Goal: Information Seeking & Learning: Find specific fact

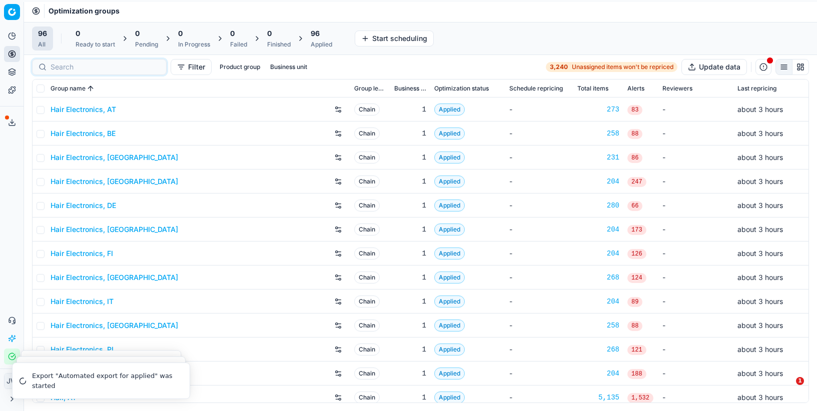
click at [54, 71] on input at bounding box center [106, 67] width 110 height 10
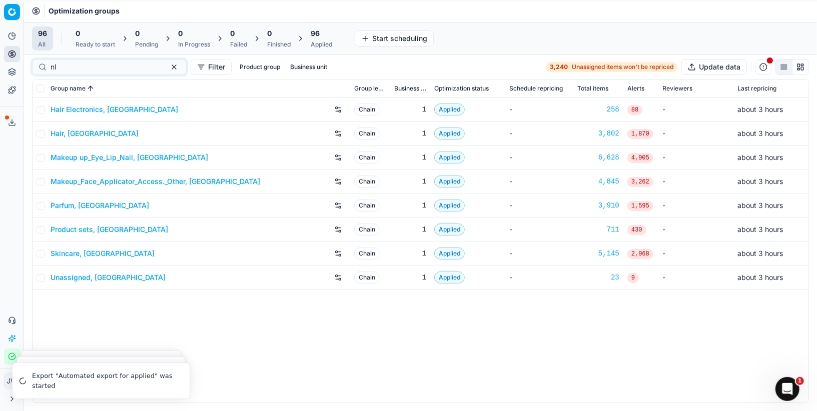
type input "nl"
click at [73, 206] on link "Parfum, [GEOGRAPHIC_DATA]" at bounding box center [100, 206] width 99 height 10
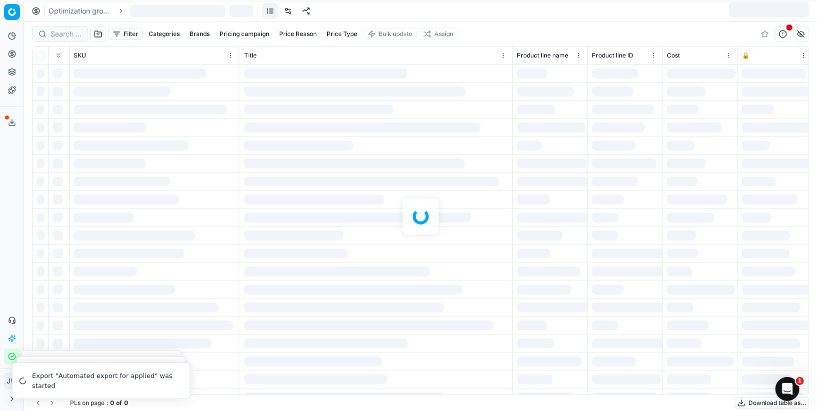
click at [66, 26] on div at bounding box center [420, 216] width 793 height 389
click at [64, 31] on div at bounding box center [420, 216] width 793 height 389
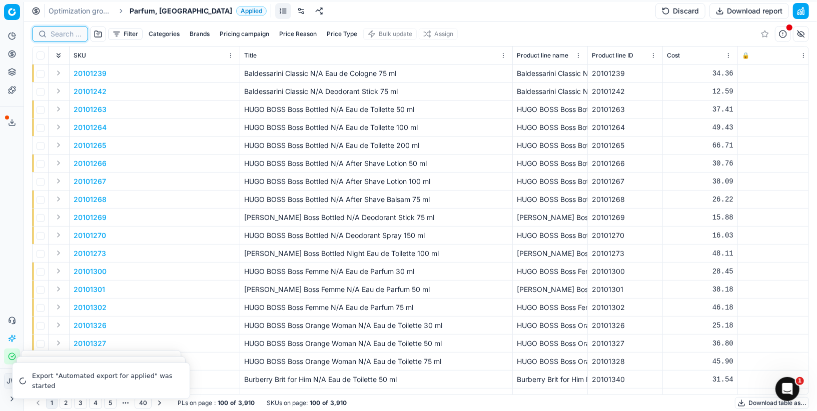
click at [64, 33] on input at bounding box center [66, 34] width 31 height 10
paste input "80022178-100"
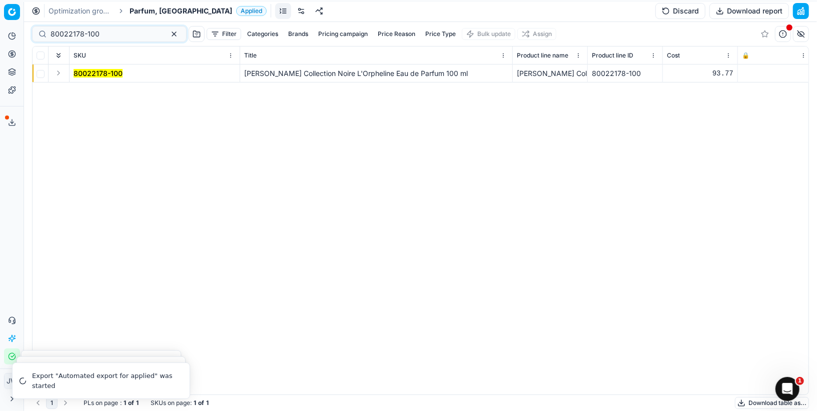
click at [60, 73] on button "Expand" at bounding box center [59, 73] width 12 height 12
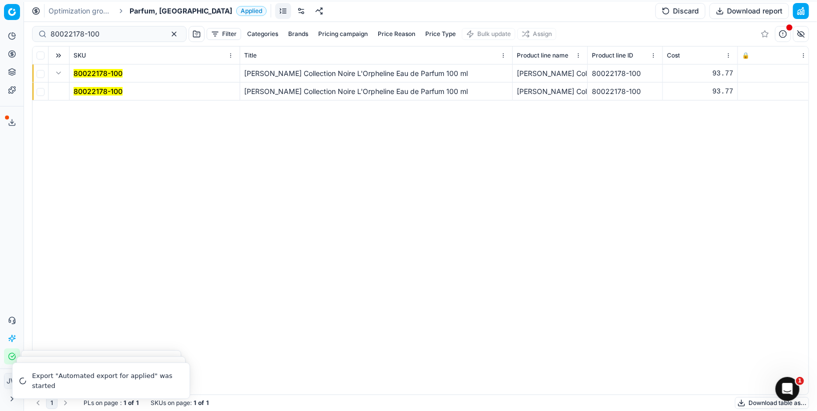
click at [84, 92] on mark "80022178-100" at bounding box center [98, 91] width 49 height 9
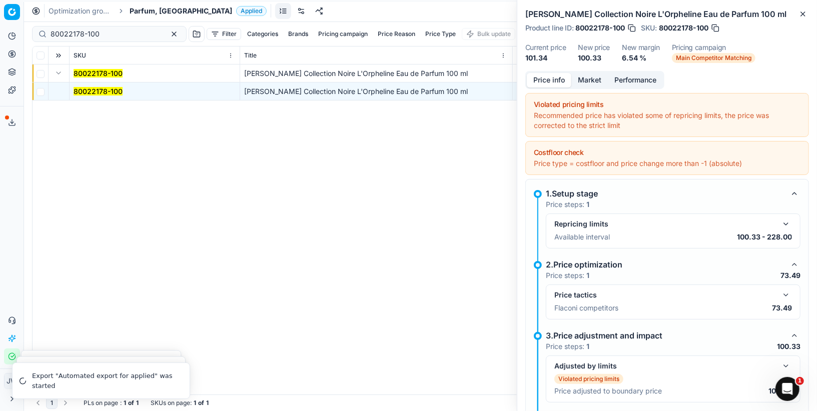
click at [787, 295] on button "button" at bounding box center [786, 295] width 12 height 12
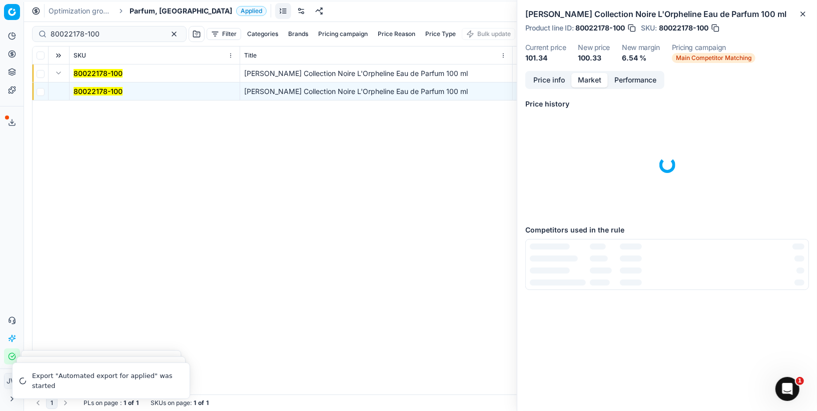
click at [585, 80] on button "Market" at bounding box center [589, 80] width 37 height 15
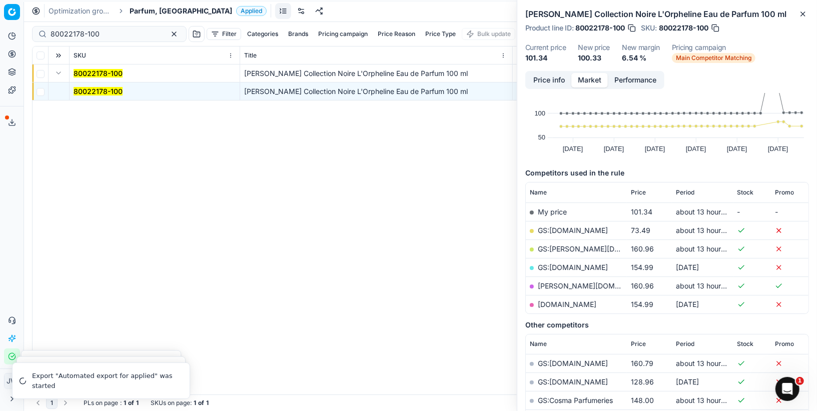
scroll to position [78, 0]
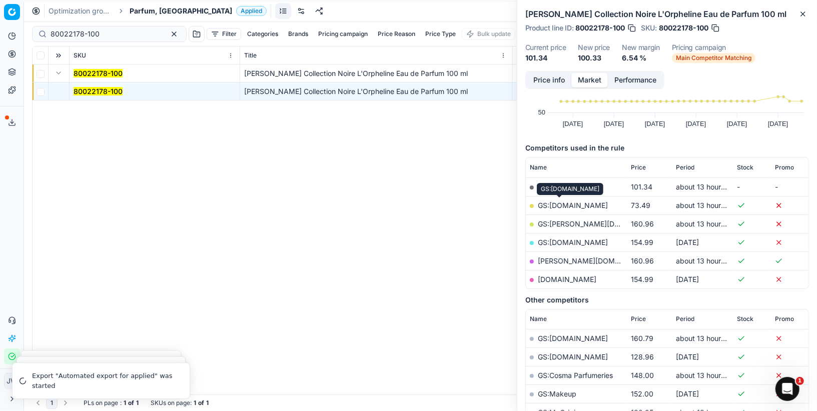
click at [559, 207] on link "GS:[DOMAIN_NAME]" at bounding box center [573, 205] width 70 height 9
click at [558, 241] on link "GS:[DOMAIN_NAME]" at bounding box center [573, 242] width 70 height 9
click at [556, 206] on link "GS:[DOMAIN_NAME]" at bounding box center [573, 205] width 70 height 9
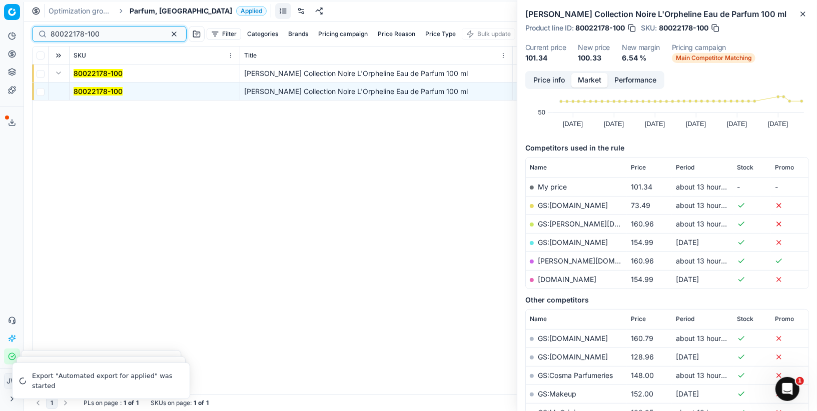
drag, startPoint x: 108, startPoint y: 32, endPoint x: 27, endPoint y: 14, distance: 82.4
click at [27, 14] on div "Pricing platform Analytics Pricing Product portfolio Templates Export service 1…" at bounding box center [408, 205] width 817 height 411
paste input "4971"
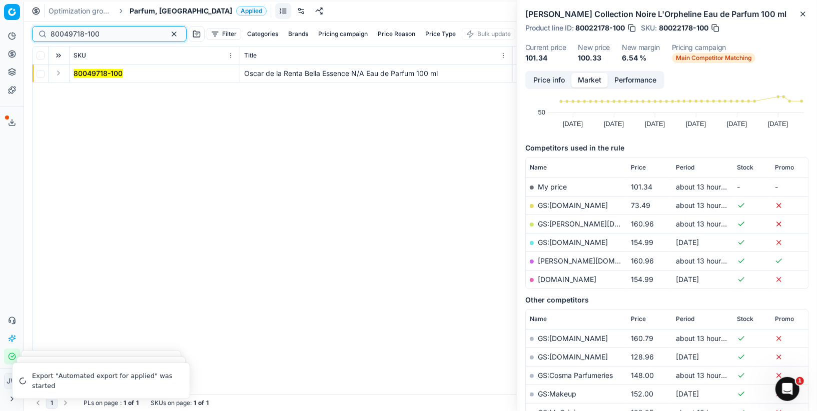
type input "80049718-100"
click at [62, 73] on button "Expand" at bounding box center [59, 73] width 12 height 12
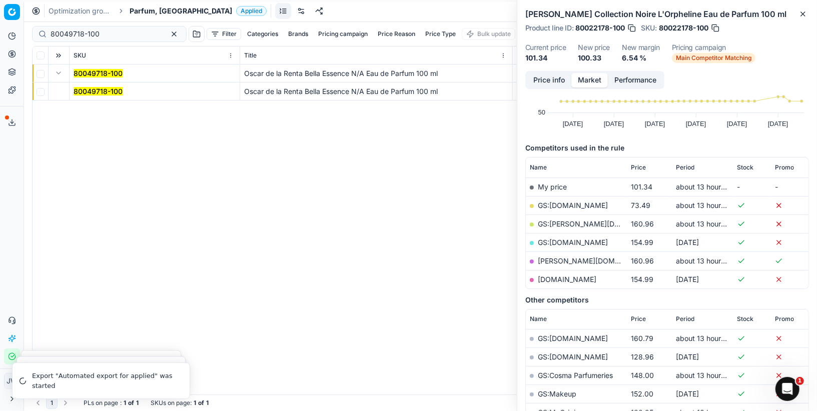
click at [98, 87] on span "80049718-100" at bounding box center [98, 92] width 49 height 10
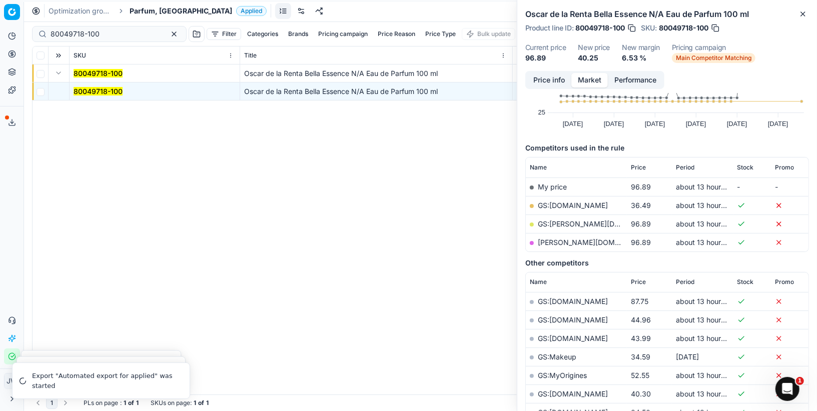
click at [556, 199] on td "GS:[DOMAIN_NAME]" at bounding box center [576, 205] width 101 height 19
click at [559, 205] on link "GS:[DOMAIN_NAME]" at bounding box center [573, 205] width 70 height 9
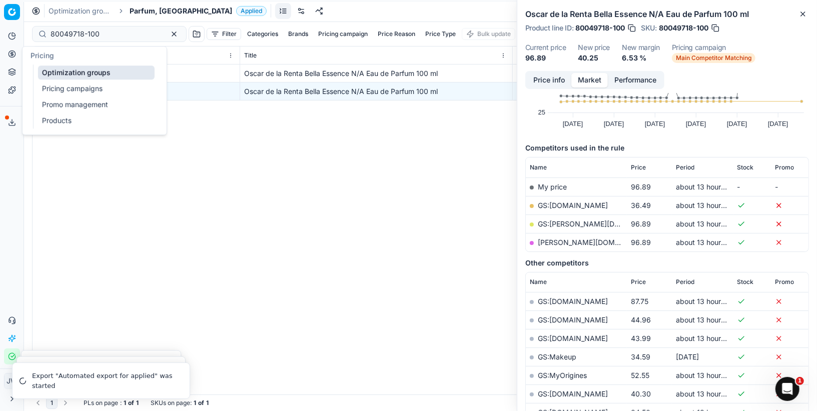
click at [12, 58] on icon at bounding box center [12, 54] width 8 height 8
click at [50, 72] on link "Optimization groups" at bounding box center [96, 73] width 117 height 14
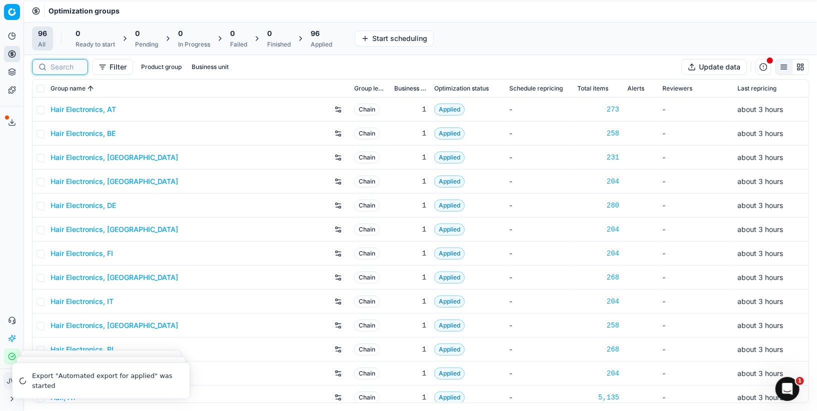
click at [73, 69] on input at bounding box center [66, 67] width 31 height 10
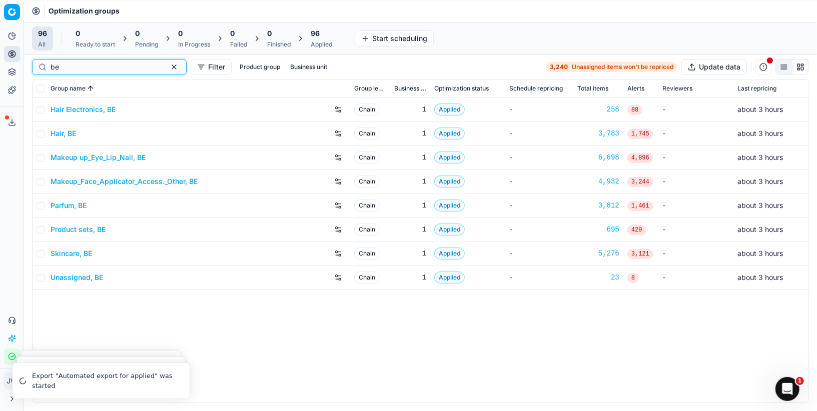
type input "be"
click at [69, 206] on link "Parfum, BE" at bounding box center [69, 206] width 36 height 10
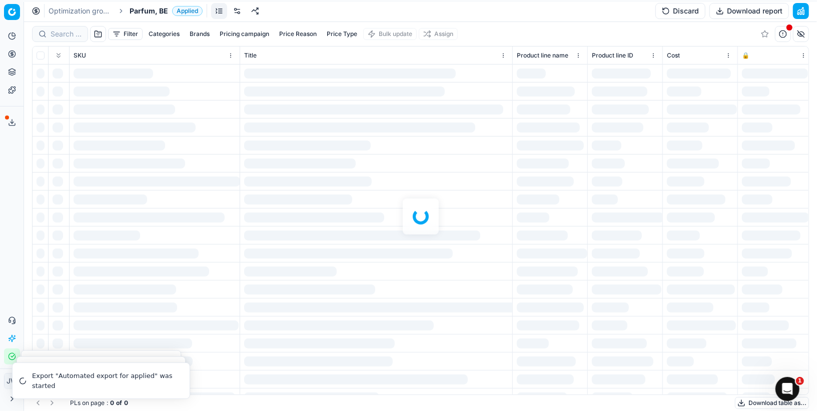
click at [57, 35] on div at bounding box center [420, 216] width 793 height 389
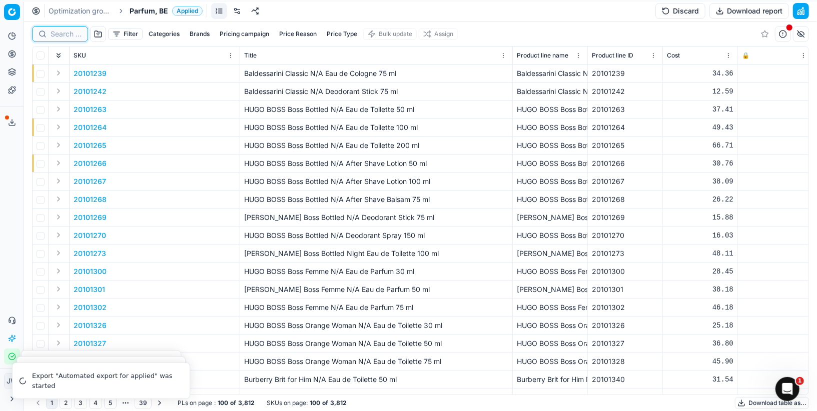
click at [61, 36] on input at bounding box center [66, 34] width 31 height 10
paste input "80011021-0018584"
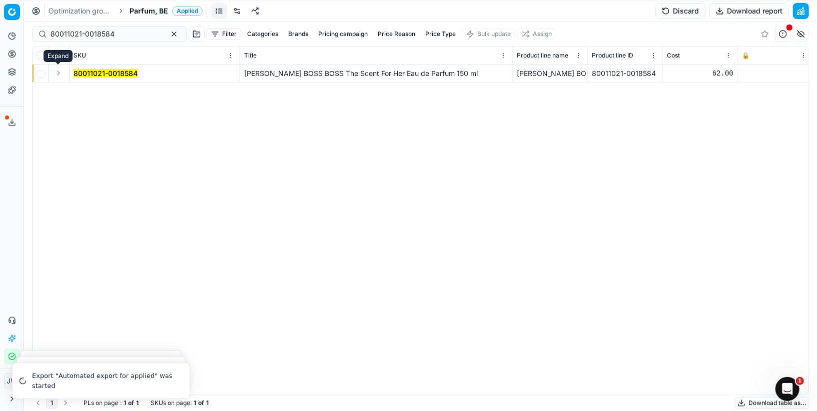
click at [59, 74] on button "Expand" at bounding box center [59, 73] width 12 height 12
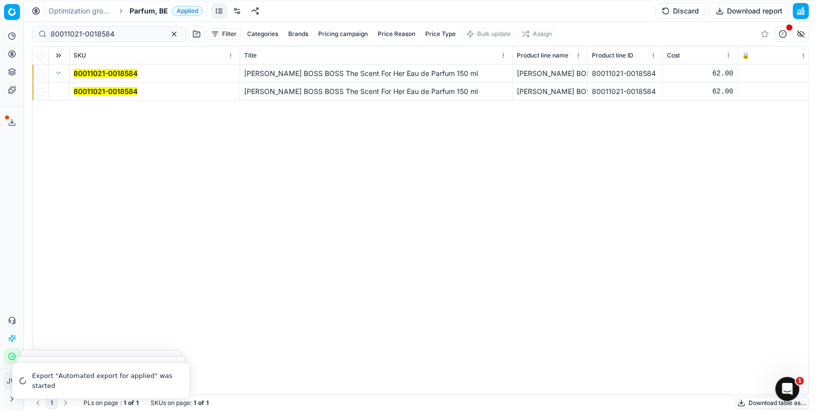
click at [95, 89] on mark "80011021-0018584" at bounding box center [106, 91] width 64 height 9
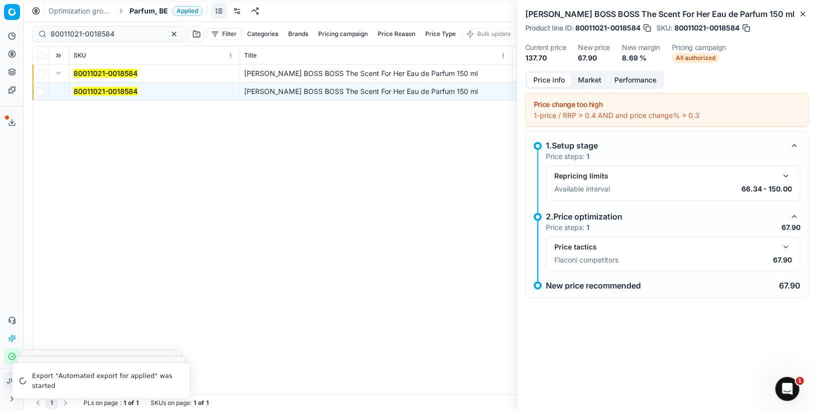
click at [789, 239] on div "Price tactics Flaconi competitors 67.90" at bounding box center [673, 254] width 255 height 35
click at [789, 243] on button "button" at bounding box center [786, 247] width 12 height 12
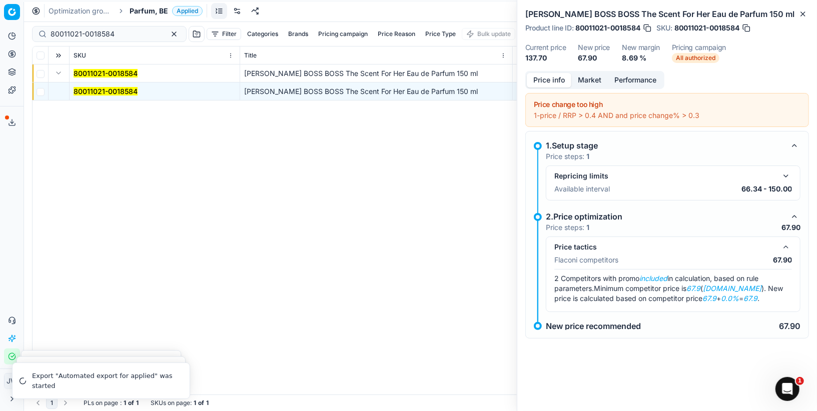
click at [593, 82] on button "Market" at bounding box center [589, 80] width 37 height 15
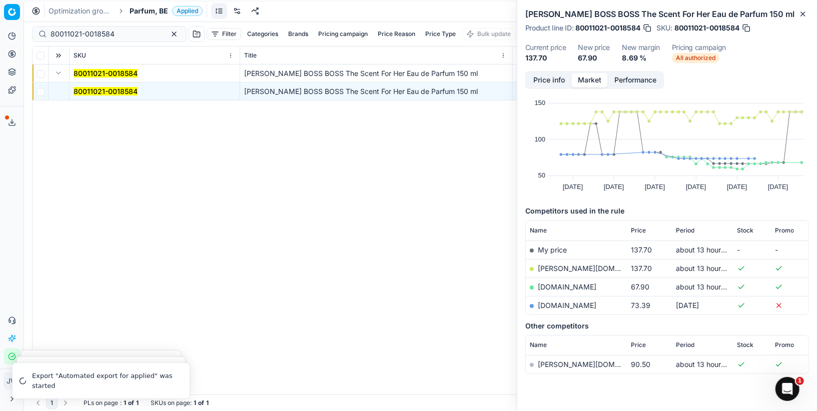
scroll to position [19, 0]
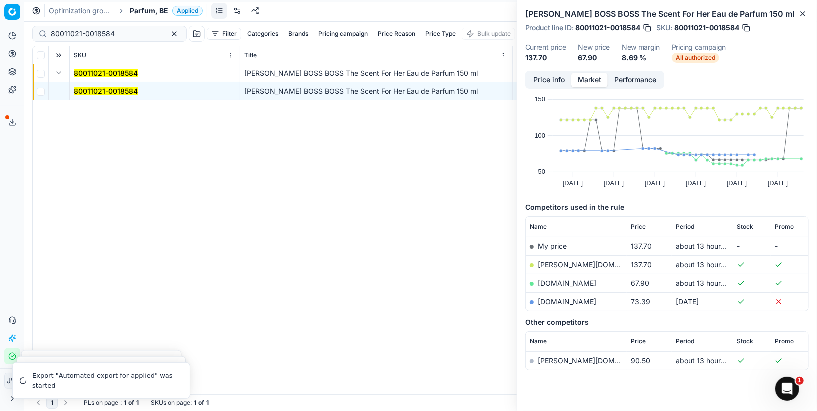
click at [545, 281] on link "[DOMAIN_NAME]" at bounding box center [567, 283] width 59 height 9
drag, startPoint x: 119, startPoint y: 30, endPoint x: 21, endPoint y: 22, distance: 98.9
click at [21, 22] on div "Pricing platform Analytics Pricing Product portfolio Templates Export service 1…" at bounding box center [408, 205] width 817 height 411
paste input "27120-70"
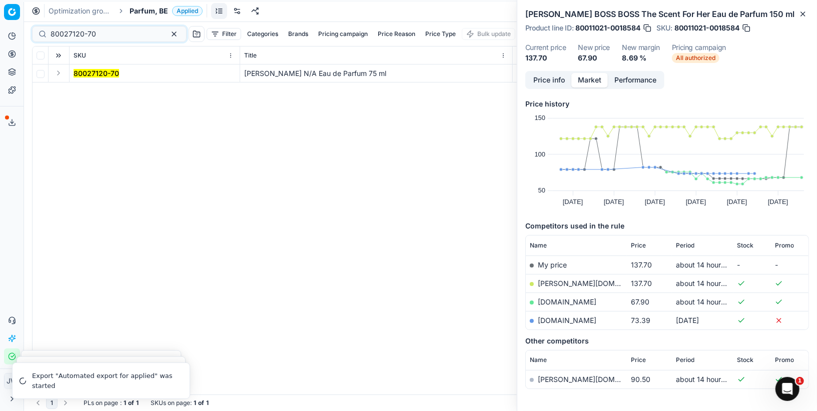
click at [62, 75] on button "Expand" at bounding box center [59, 73] width 12 height 12
click at [86, 93] on mark "80027120-70" at bounding box center [97, 91] width 46 height 9
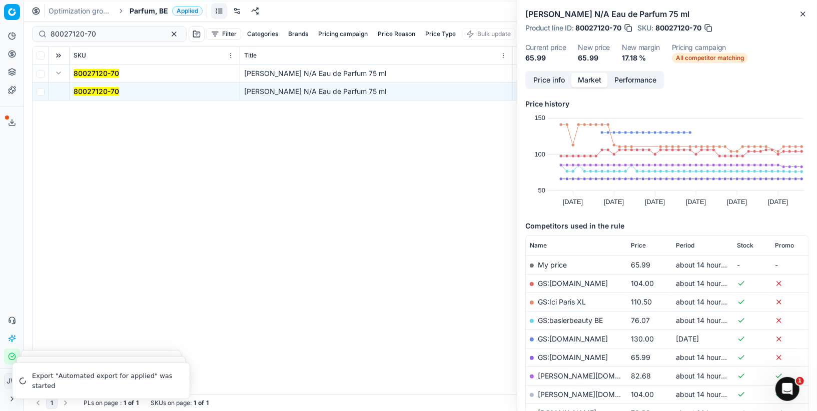
click at [543, 78] on button "Price info" at bounding box center [549, 80] width 45 height 15
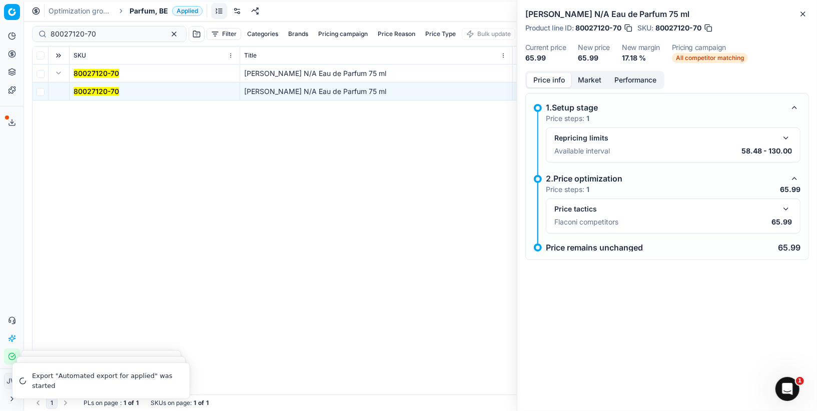
click at [786, 212] on button "button" at bounding box center [786, 209] width 12 height 12
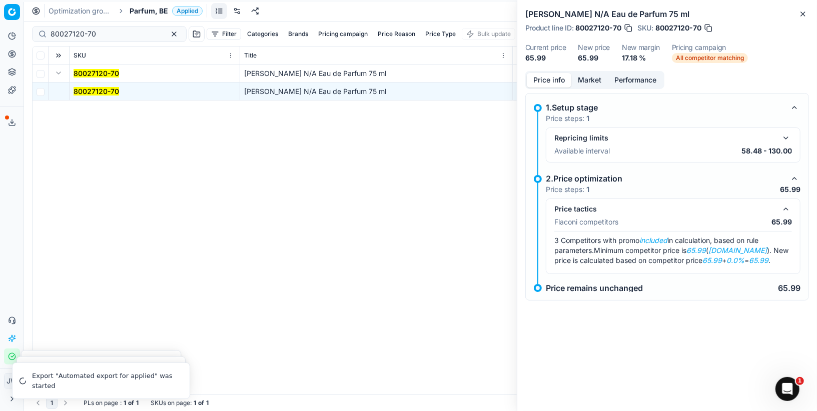
click at [589, 90] on div "Price info Market Performance 1.Setup stage Price steps: 1 Repricing limits Ava…" at bounding box center [667, 198] width 300 height 254
click at [589, 81] on button "Market" at bounding box center [589, 80] width 37 height 15
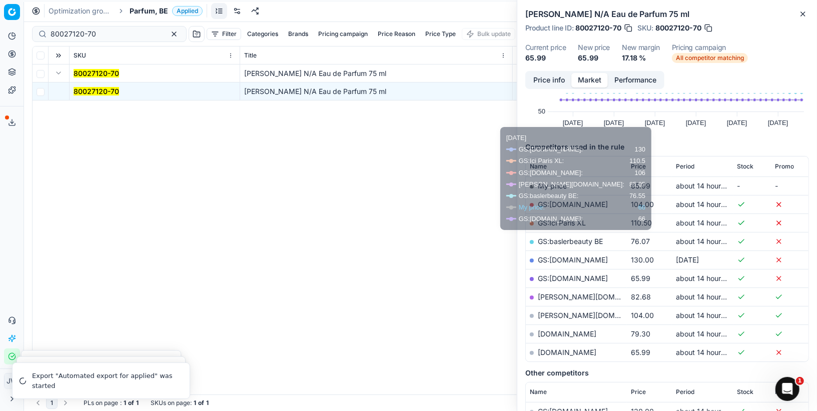
scroll to position [81, 0]
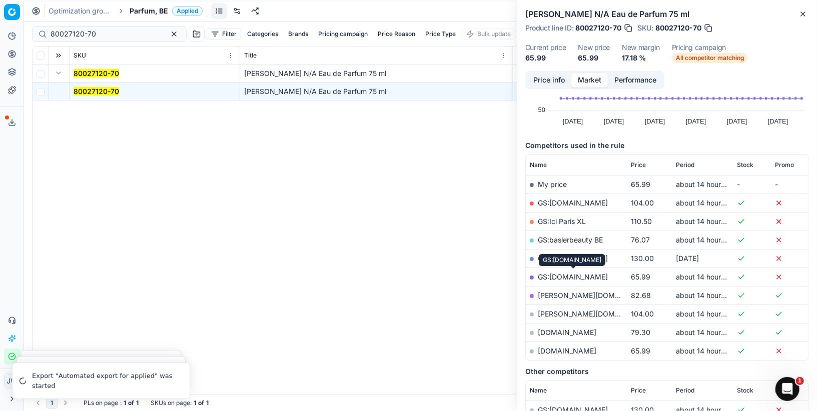
click at [572, 275] on link "GS:[DOMAIN_NAME]" at bounding box center [573, 277] width 70 height 9
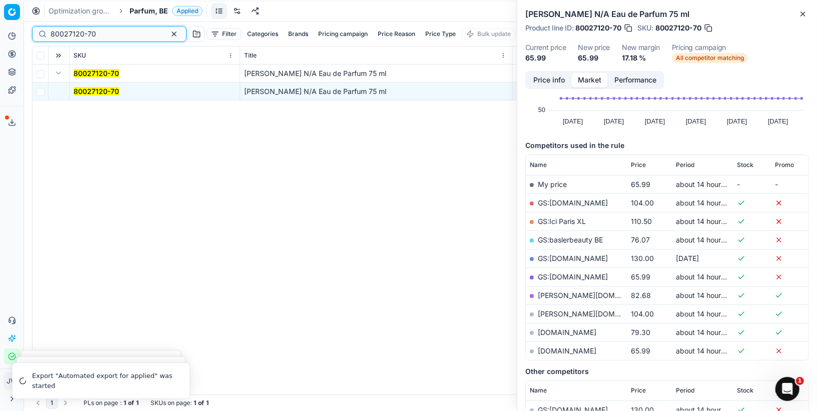
drag, startPoint x: 105, startPoint y: 38, endPoint x: 9, endPoint y: 7, distance: 100.6
click at [9, 7] on div "Pricing platform Analytics Pricing Product portfolio Templates Export service 1…" at bounding box center [408, 205] width 817 height 411
paste input "44062-9"
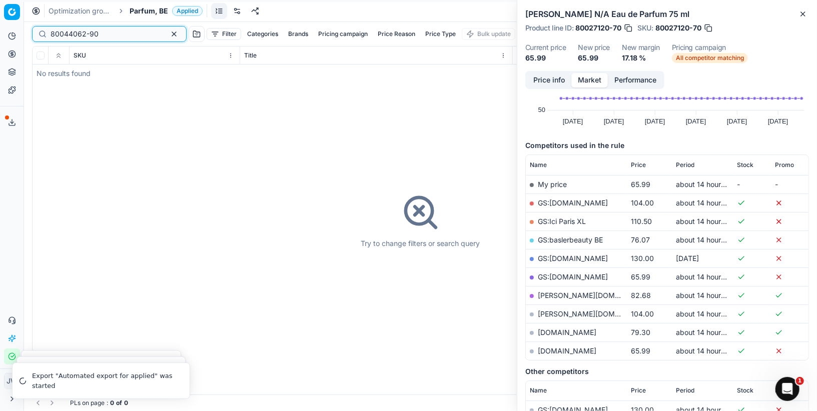
drag, startPoint x: 116, startPoint y: 33, endPoint x: 5, endPoint y: -1, distance: 116.2
click at [5, 0] on html "Pricing platform Analytics Pricing Product portfolio Templates Export service 1…" at bounding box center [408, 205] width 817 height 411
paste input "33104-10"
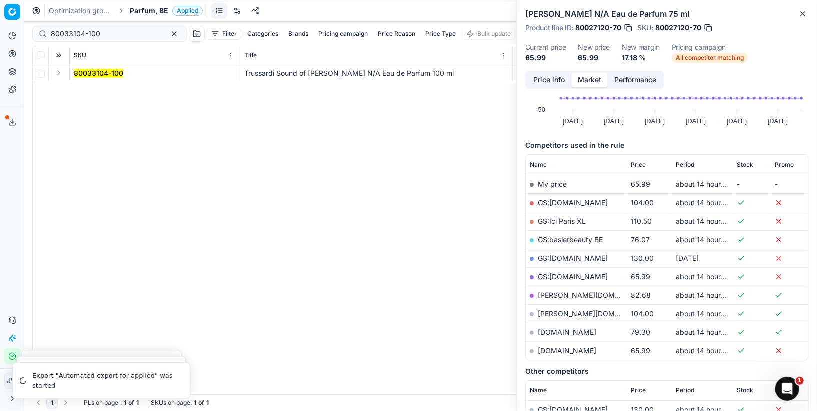
click at [58, 74] on button "Expand" at bounding box center [59, 73] width 12 height 12
click at [81, 84] on td "80033104-100" at bounding box center [155, 92] width 171 height 18
click at [84, 90] on mark "80033104-100" at bounding box center [99, 91] width 50 height 9
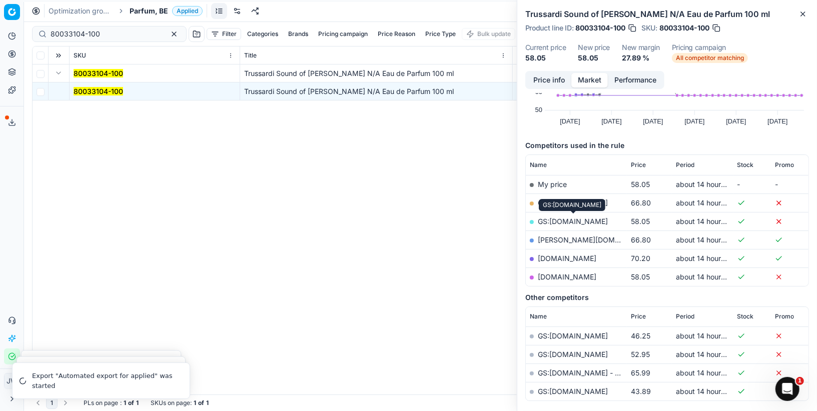
click at [581, 218] on link "GS:[DOMAIN_NAME]" at bounding box center [573, 221] width 70 height 9
drag, startPoint x: 115, startPoint y: 40, endPoint x: 42, endPoint y: 17, distance: 76.6
click at [42, 17] on div "Optimization groups Parfum, BE Applied Discard Download report 80033104-100 Fil…" at bounding box center [420, 205] width 793 height 411
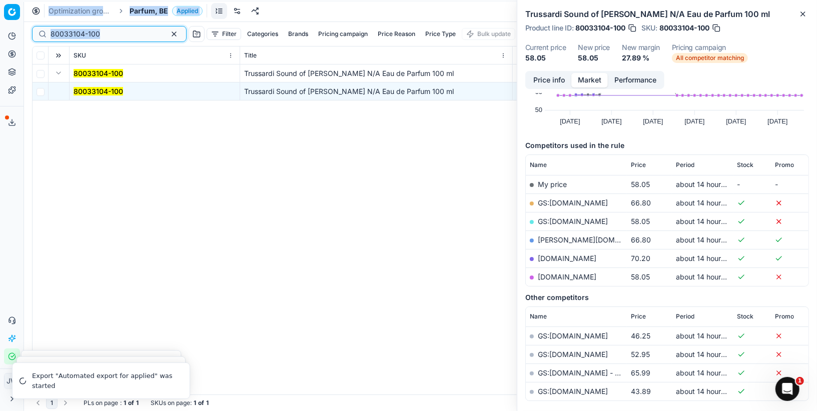
click at [107, 38] on input "80033104-100" at bounding box center [106, 34] width 110 height 10
drag, startPoint x: 115, startPoint y: 36, endPoint x: 9, endPoint y: 29, distance: 106.8
click at [9, 29] on div "Pricing platform Analytics Pricing Product portfolio Templates Export service 1…" at bounding box center [408, 205] width 817 height 411
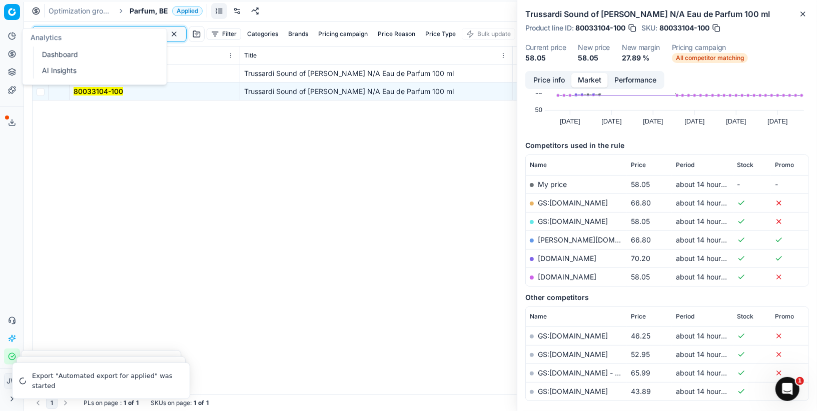
paste input "20102225"
type input "20102225"
click at [111, 159] on div "80033104-100 Trussardi Sound of [PERSON_NAME] N/A Eau de Parfum 100 ml Trussard…" at bounding box center [421, 230] width 776 height 330
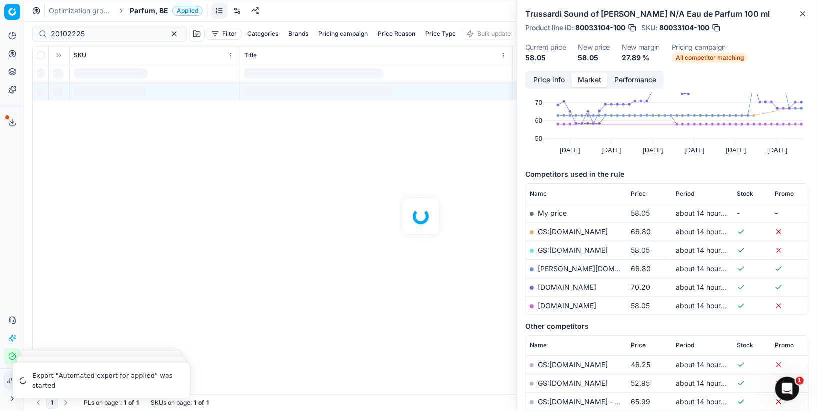
scroll to position [81, 0]
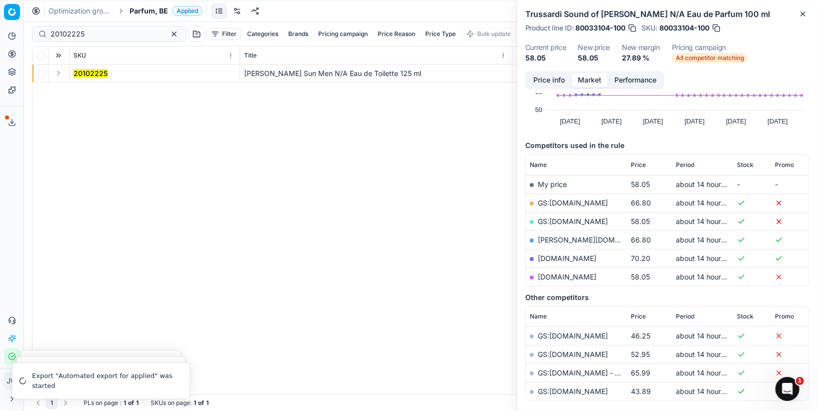
click at [60, 71] on button "Expand" at bounding box center [59, 73] width 12 height 12
click at [77, 84] on td "20102225" at bounding box center [155, 92] width 171 height 18
click at [89, 93] on mark "20102225" at bounding box center [91, 91] width 34 height 9
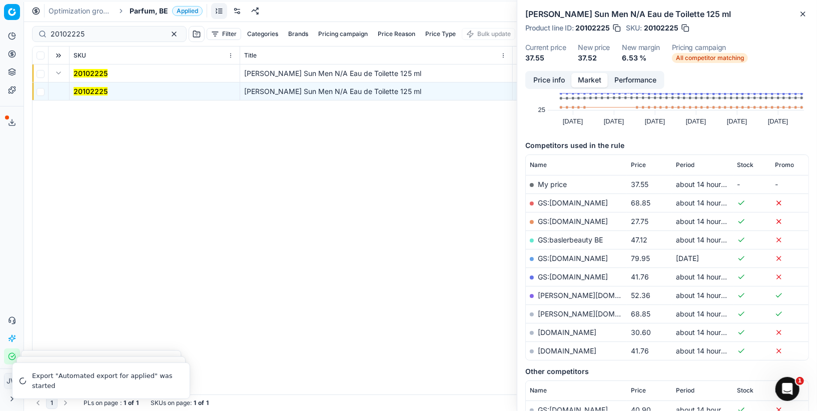
drag, startPoint x: 544, startPoint y: 72, endPoint x: 563, endPoint y: 99, distance: 33.3
click at [544, 73] on div "Price info Market Performance" at bounding box center [594, 80] width 139 height 18
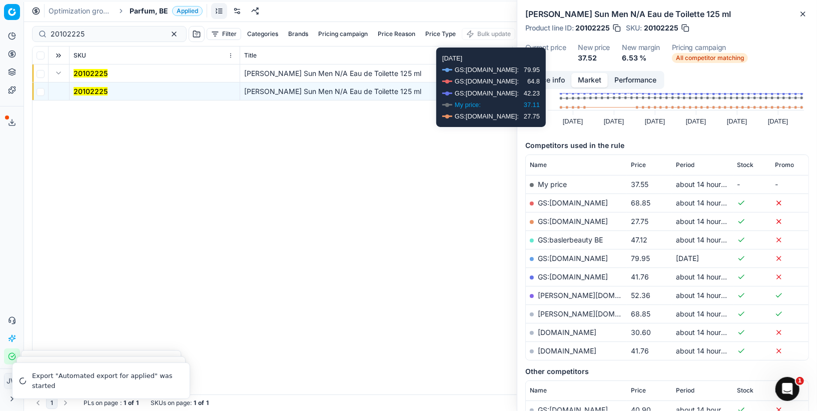
click at [560, 75] on button "Price info" at bounding box center [549, 80] width 45 height 15
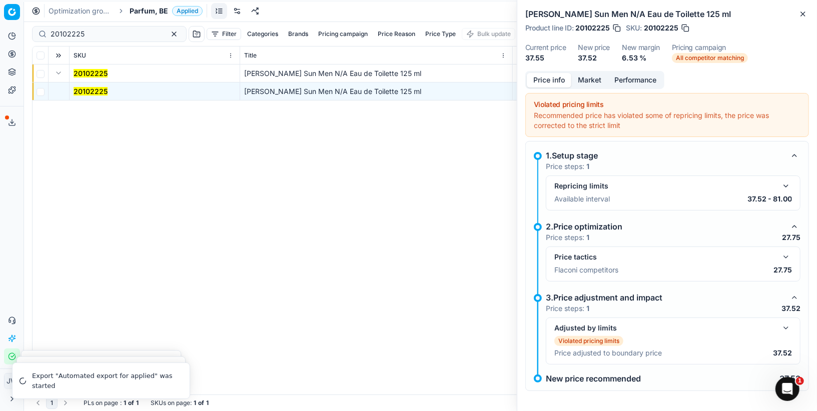
click at [789, 261] on button "button" at bounding box center [786, 257] width 12 height 12
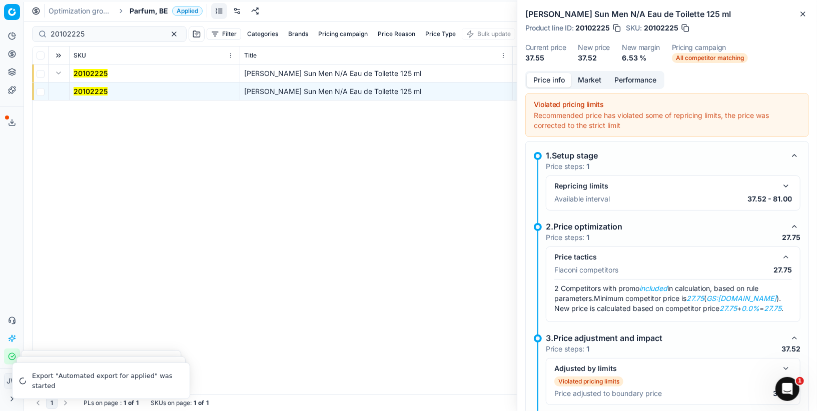
scroll to position [0, 0]
click at [589, 80] on button "Market" at bounding box center [589, 80] width 37 height 15
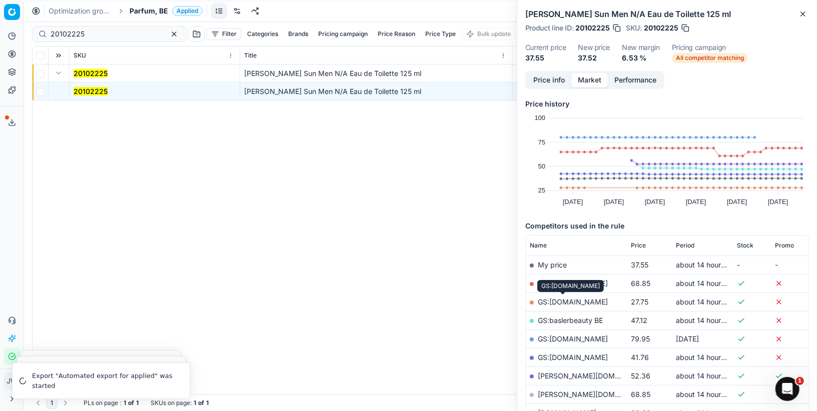
click at [574, 303] on link "GS:[DOMAIN_NAME]" at bounding box center [573, 302] width 70 height 9
